Goal: Find specific page/section: Find specific page/section

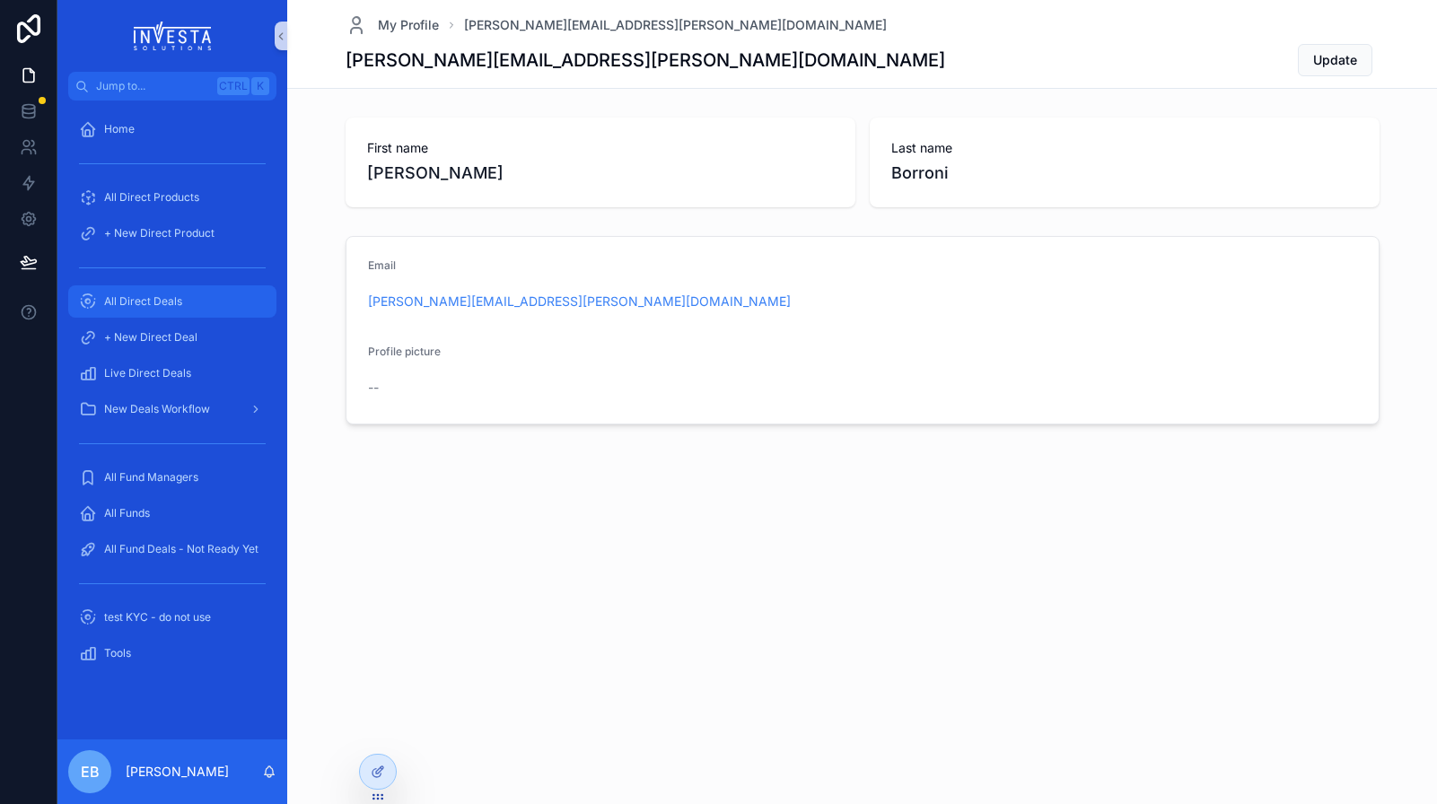
click at [153, 293] on div "All Direct Deals" at bounding box center [172, 301] width 187 height 29
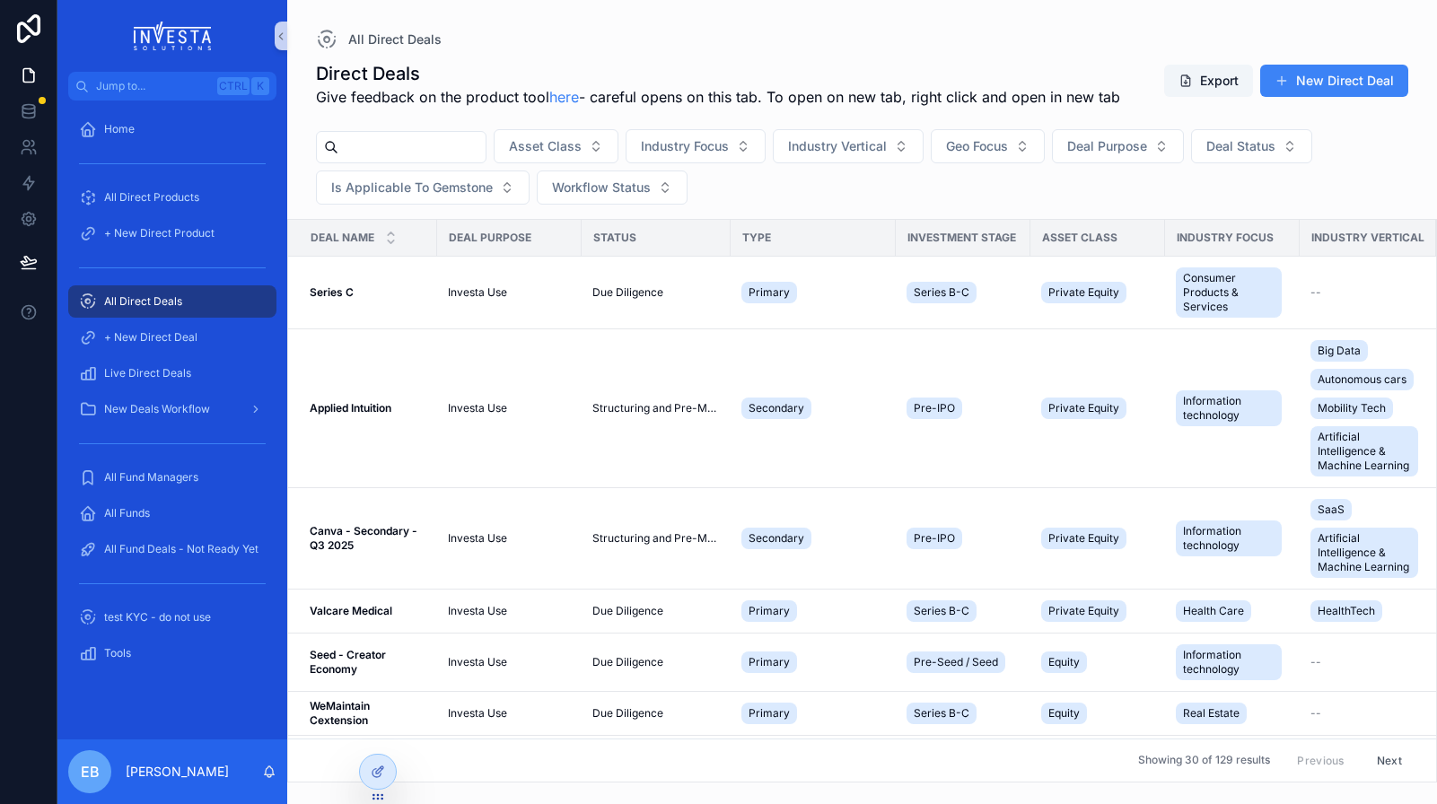
click at [459, 149] on input "scrollable content" at bounding box center [411, 147] width 147 height 25
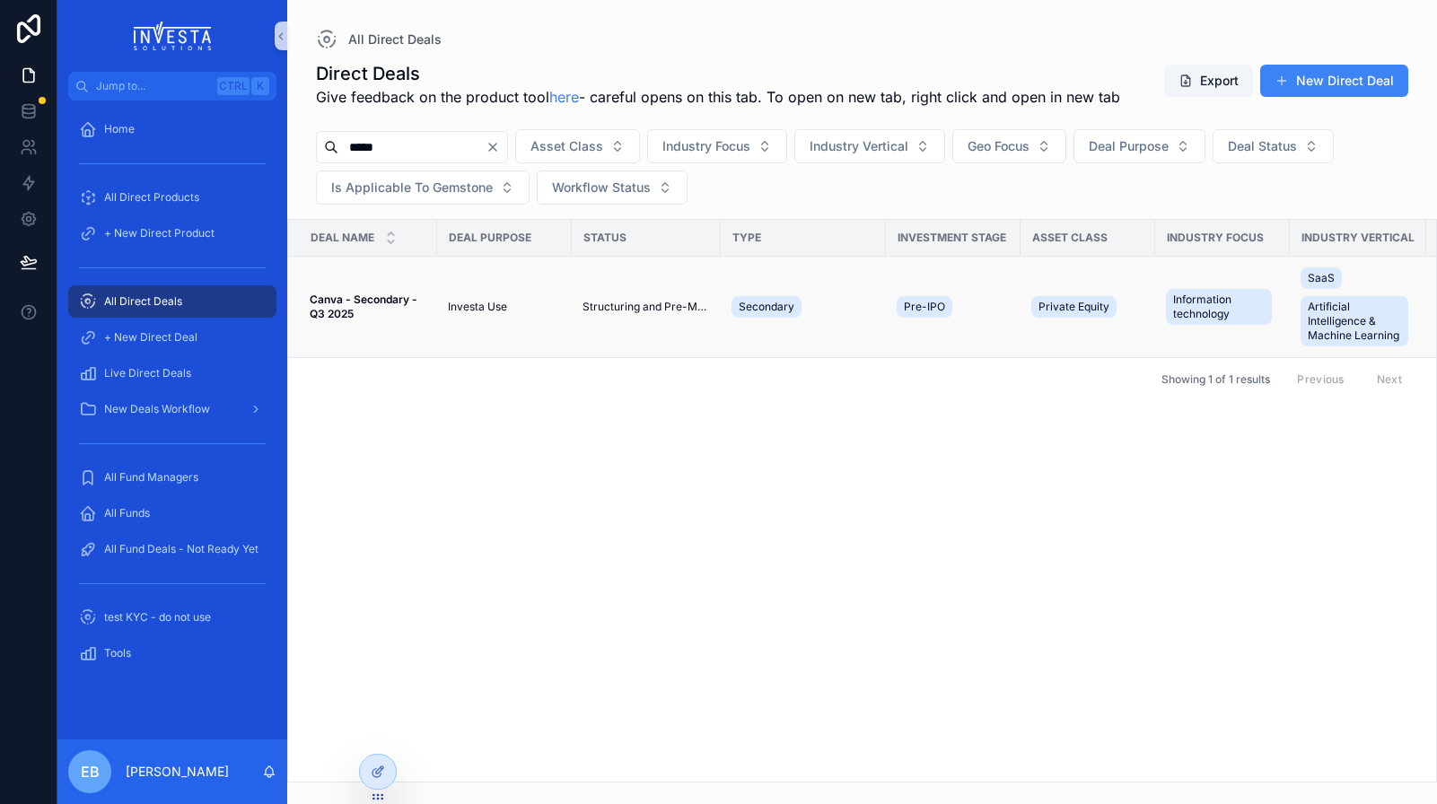
type input "*****"
click at [388, 291] on td "Canva - Secondary - Q3 2025 Canva - Secondary - Q3 2025" at bounding box center [362, 307] width 149 height 101
click at [386, 298] on strong "Canva - Secondary - Q3 2025" at bounding box center [365, 307] width 110 height 28
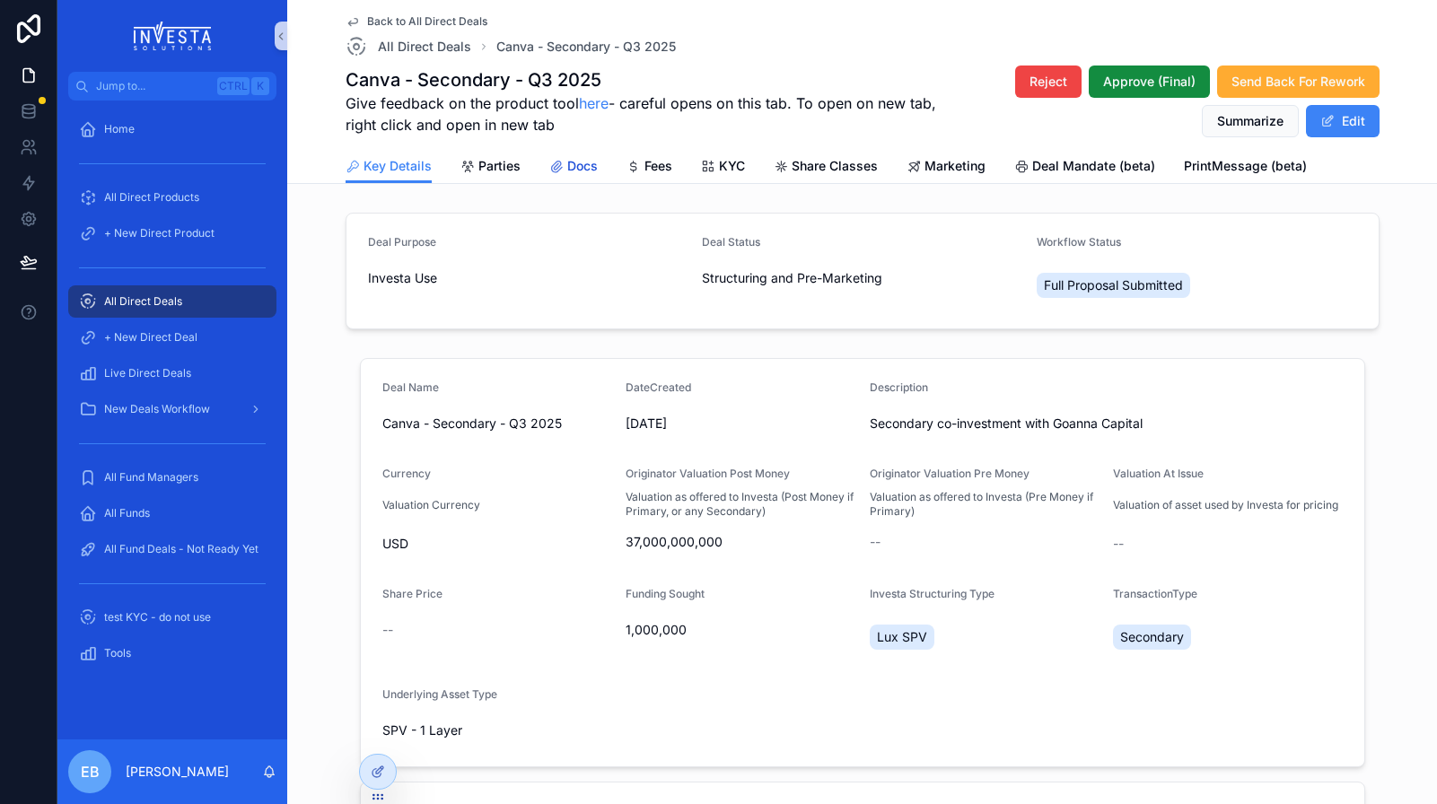
click at [573, 162] on span "Docs" at bounding box center [582, 166] width 31 height 18
